Goal: Find specific page/section: Find specific page/section

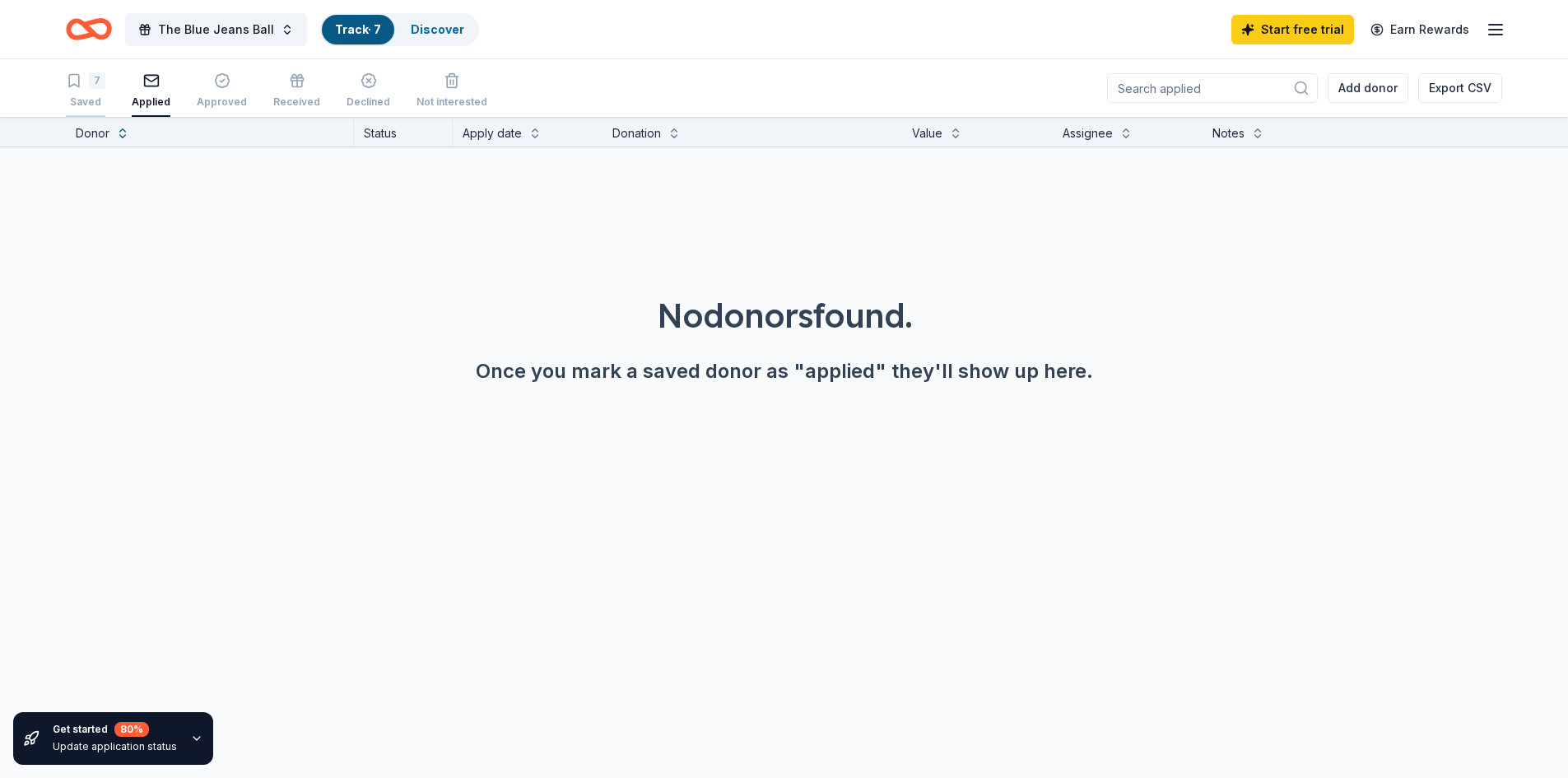
click at [91, 92] on div "7 Saved" at bounding box center [85, 91] width 40 height 36
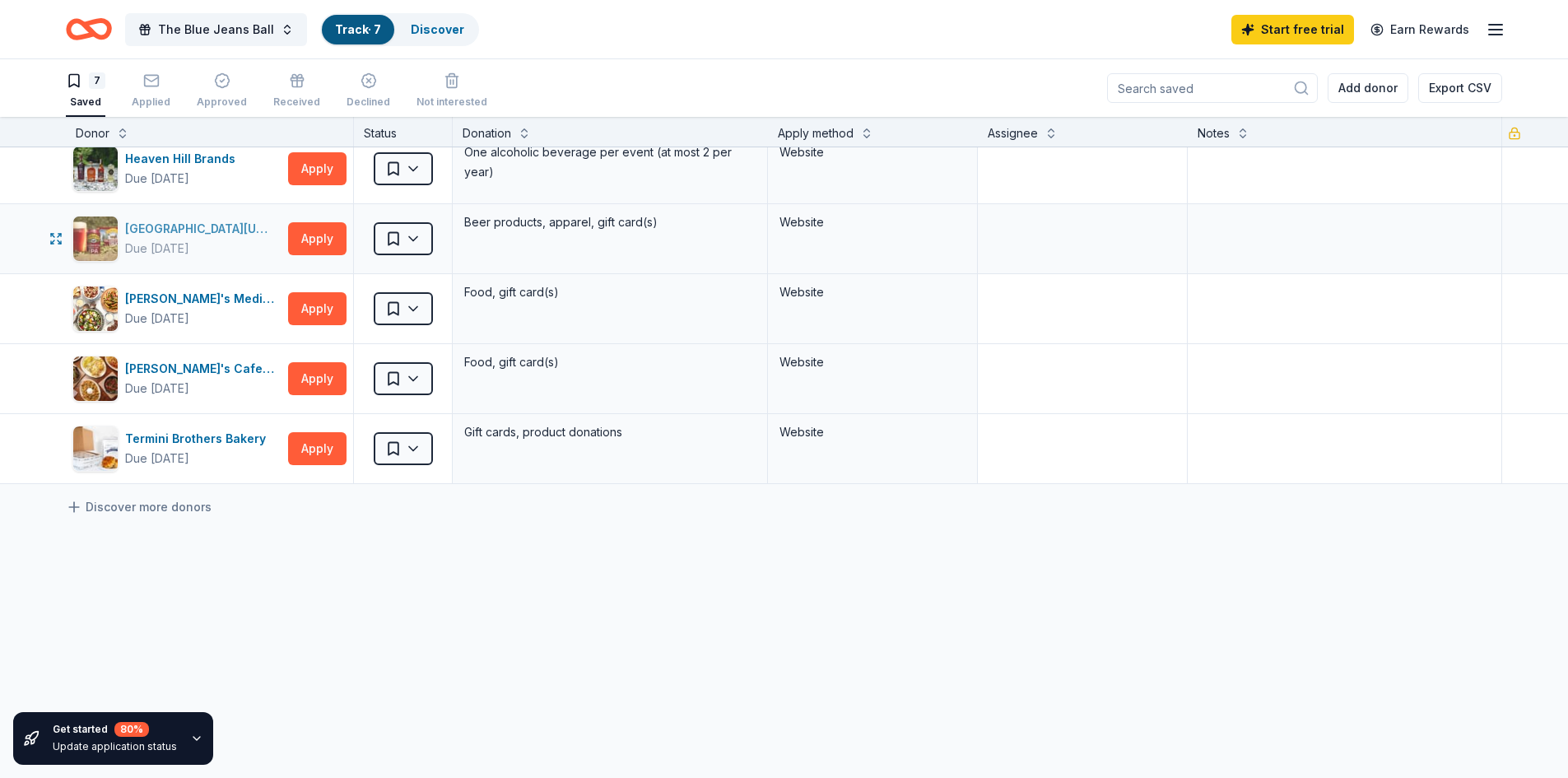
scroll to position [164, 0]
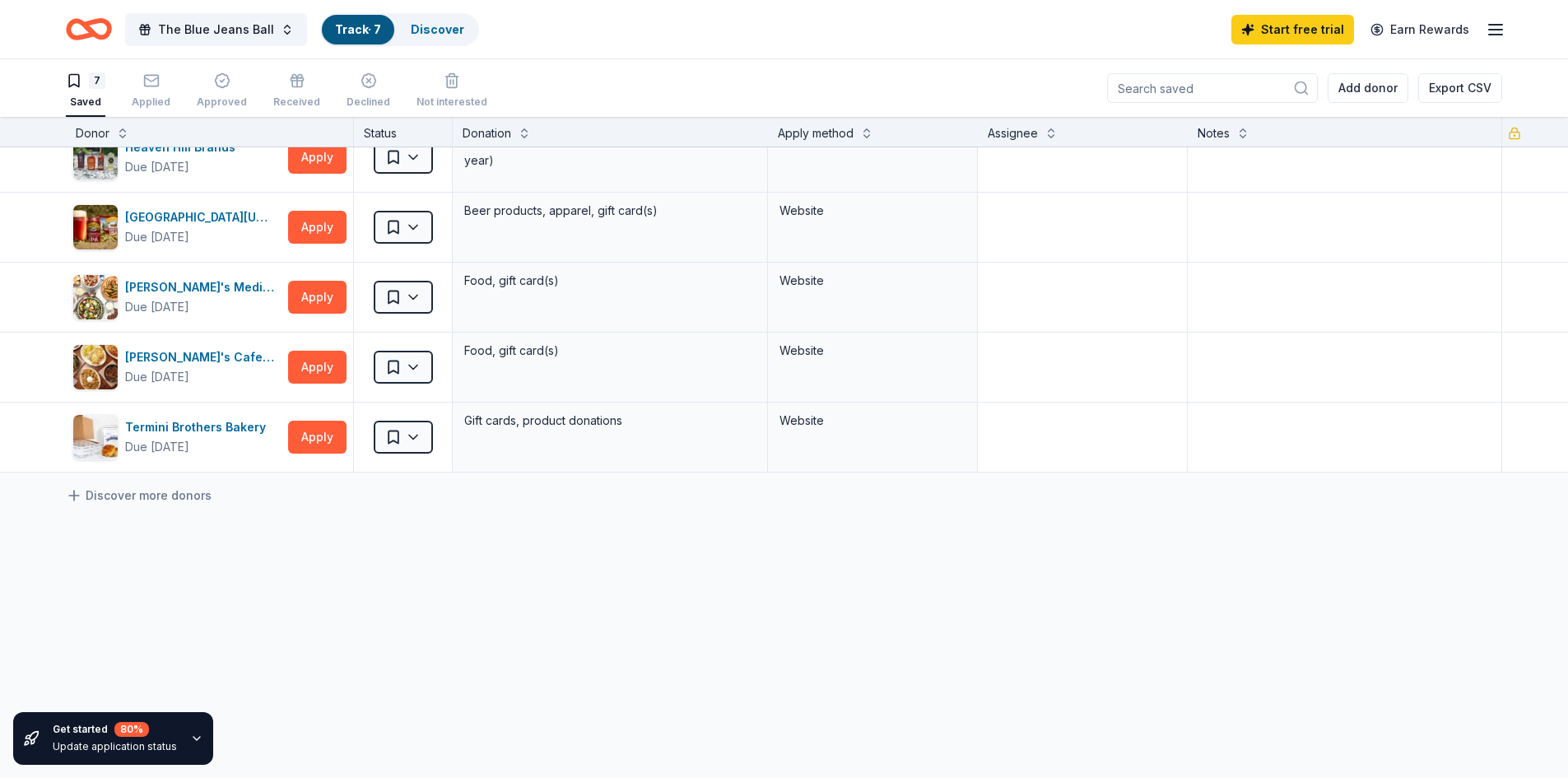
click at [101, 34] on icon "Home" at bounding box center [89, 30] width 46 height 39
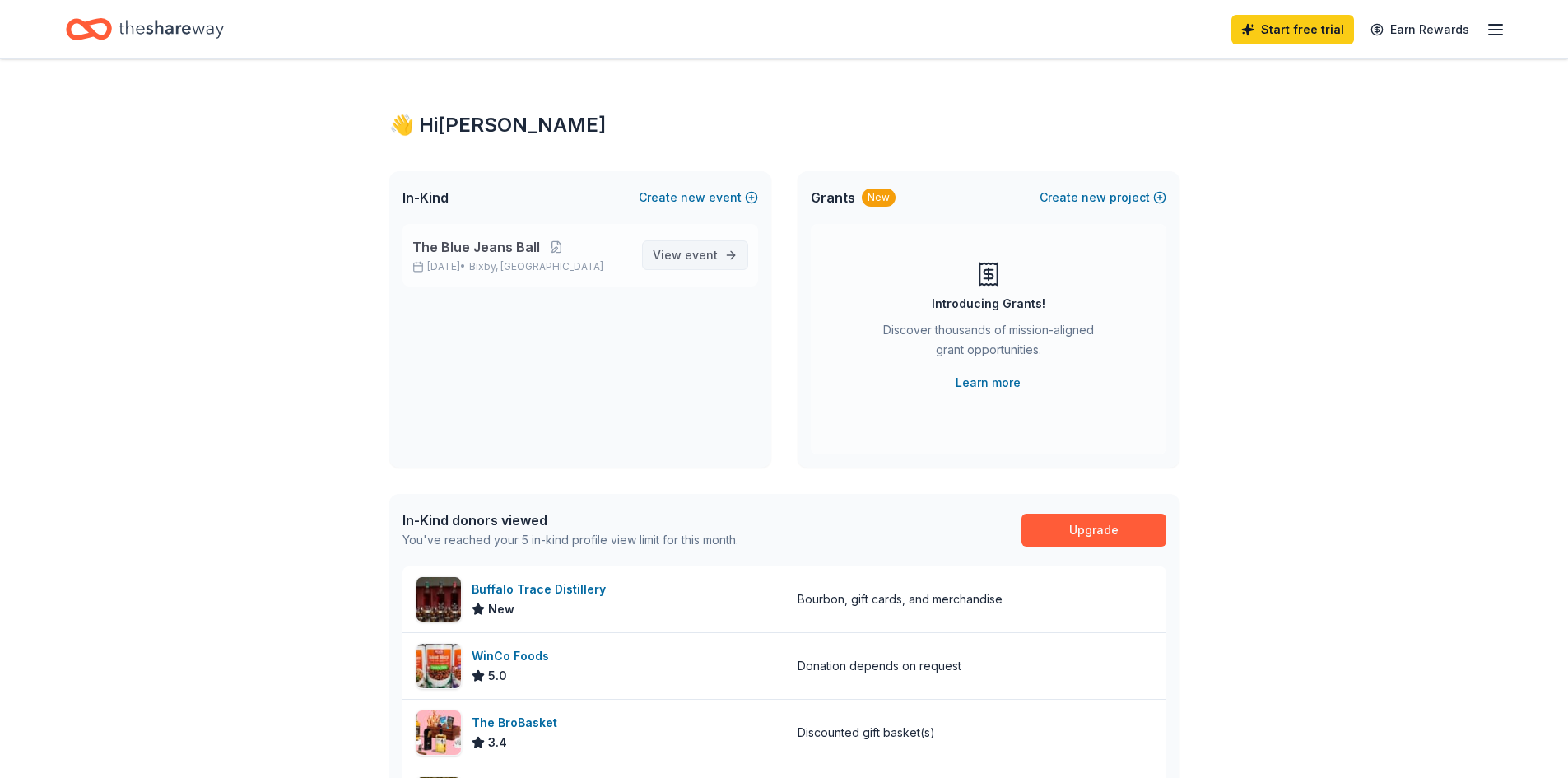
click at [655, 257] on link "View event" at bounding box center [695, 255] width 106 height 30
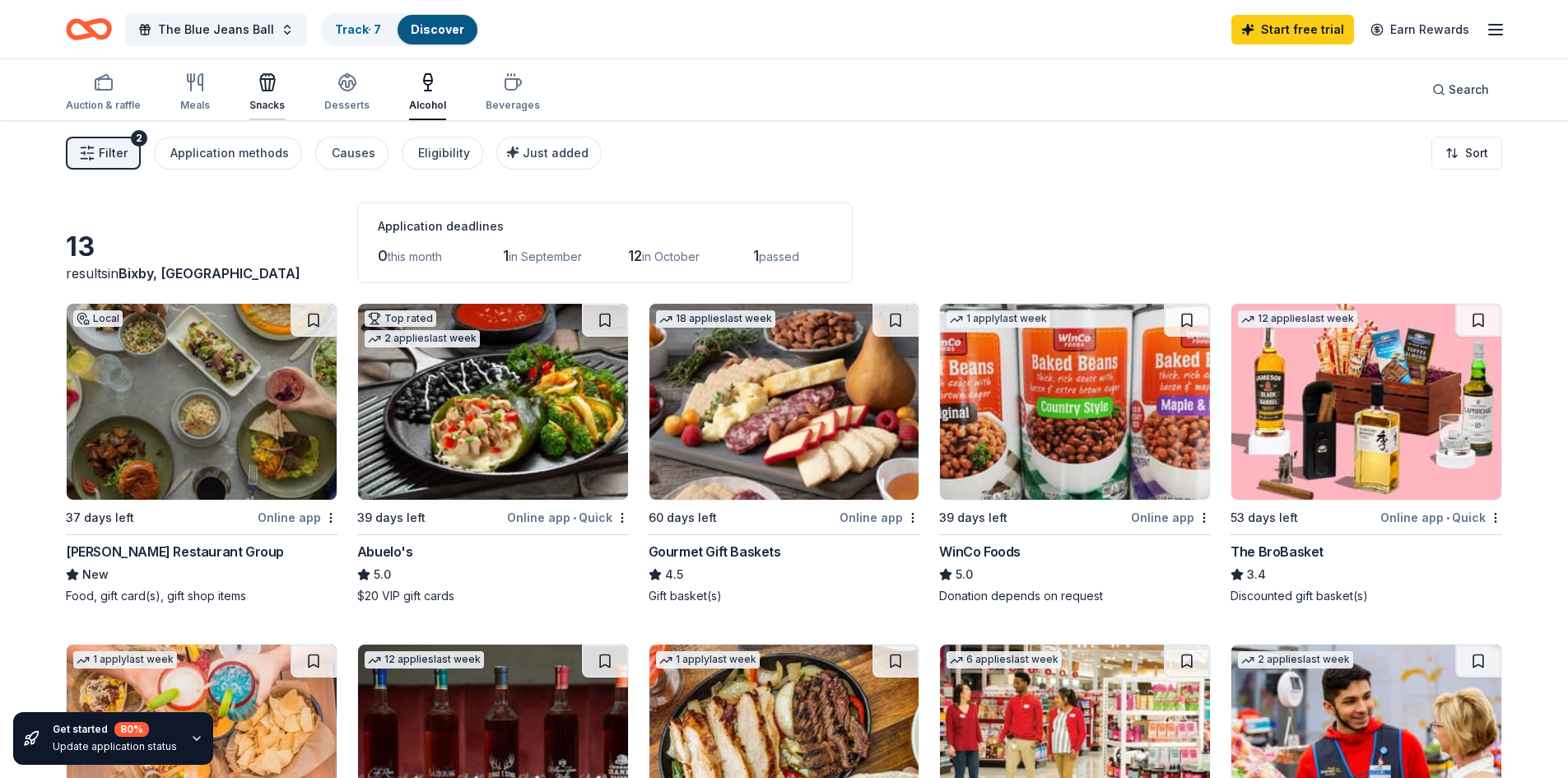
drag, startPoint x: 265, startPoint y: 94, endPoint x: 273, endPoint y: 92, distance: 8.2
click at [265, 94] on div "Snacks" at bounding box center [267, 92] width 36 height 40
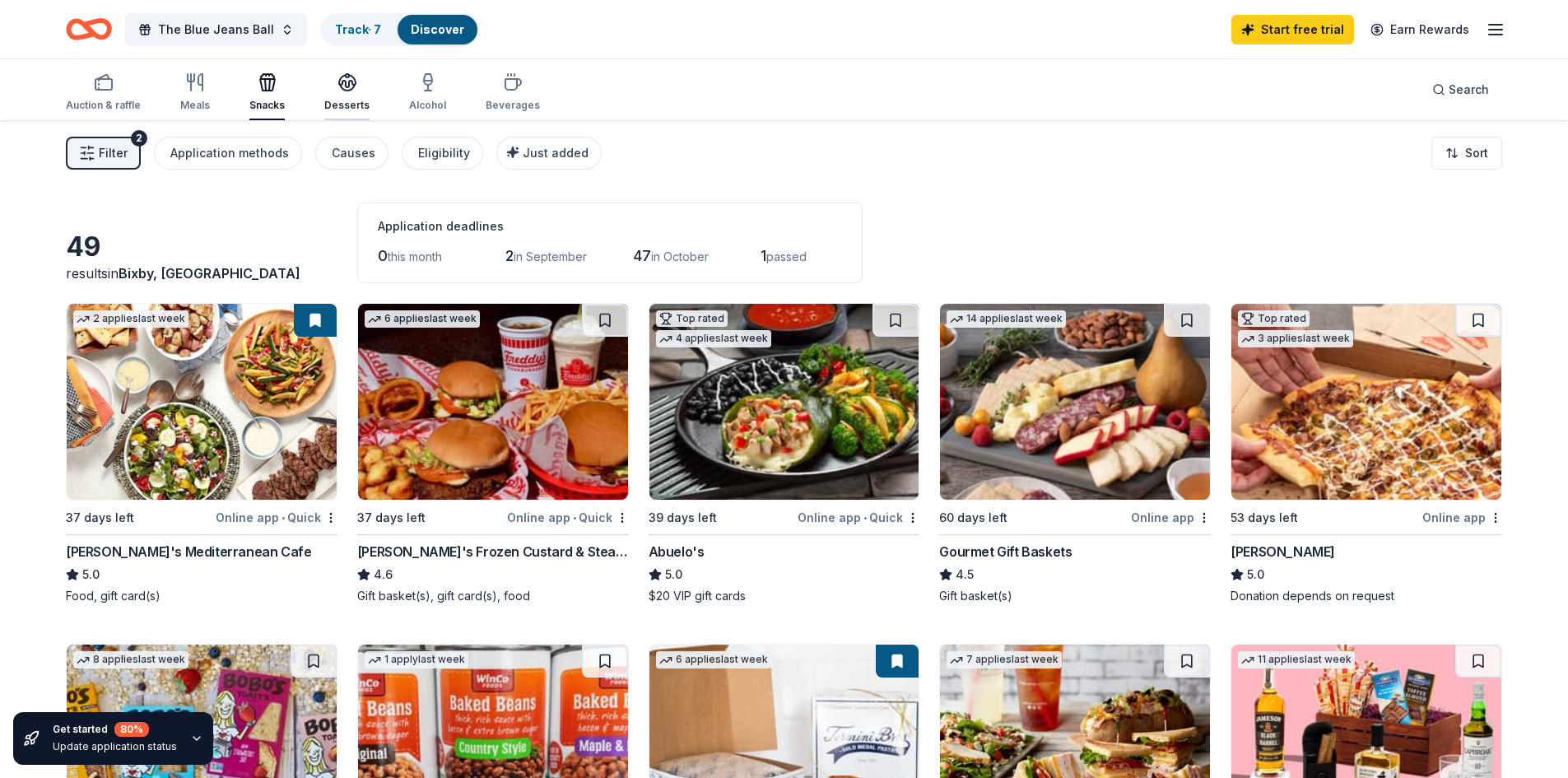
click at [324, 85] on div "button" at bounding box center [346, 82] width 45 height 19
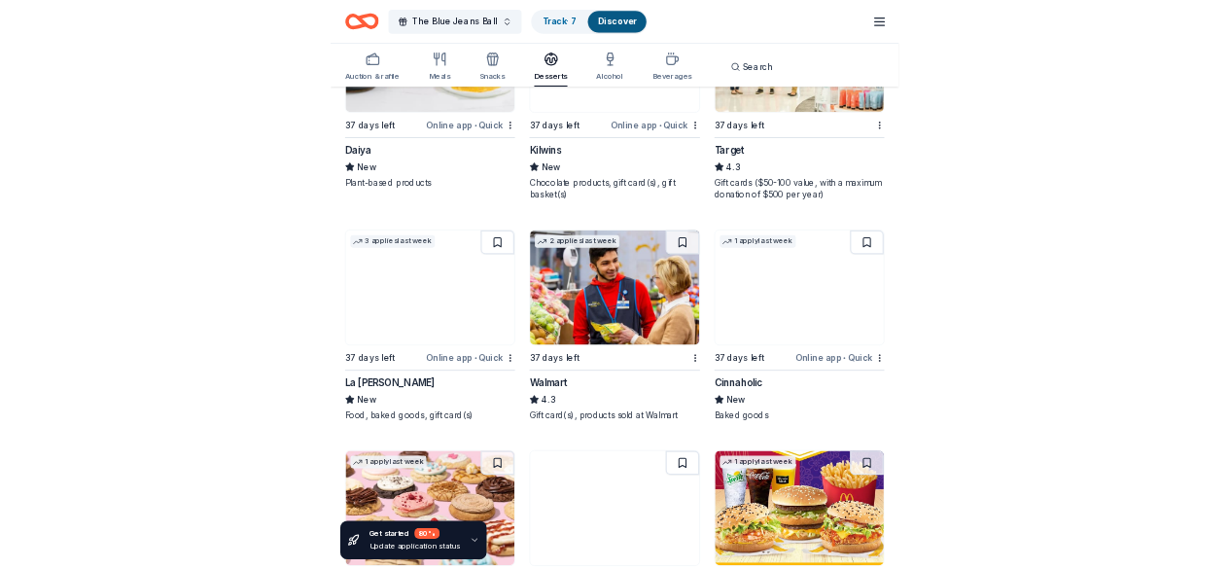
scroll to position [1556, 0]
